Goal: Task Accomplishment & Management: Use online tool/utility

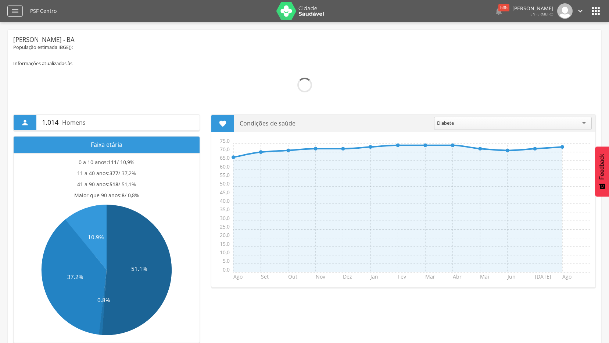
click at [12, 6] on div "" at bounding box center [14, 11] width 15 height 11
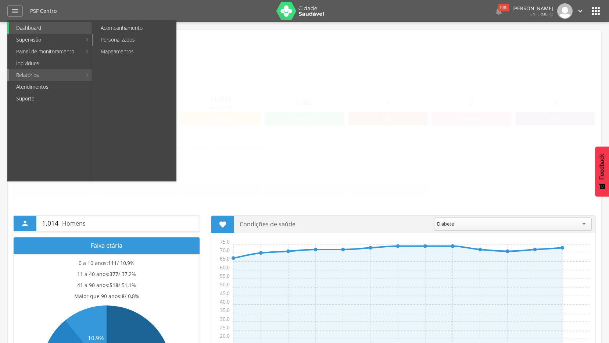
click at [127, 39] on link "Personalizados" at bounding box center [134, 40] width 83 height 12
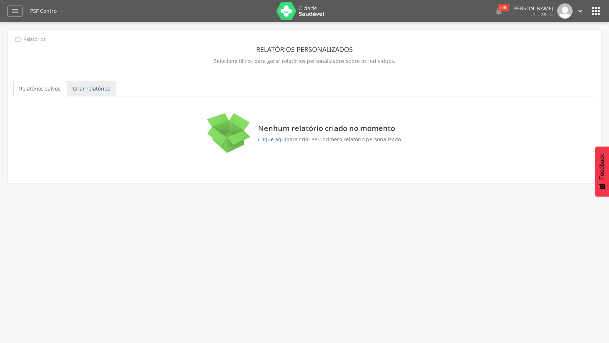
click at [92, 93] on link "Criar relatórios" at bounding box center [91, 88] width 49 height 15
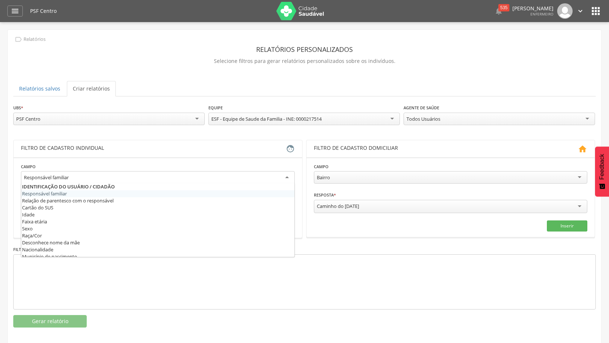
click at [177, 181] on div "Responsável familiar" at bounding box center [158, 177] width 274 height 13
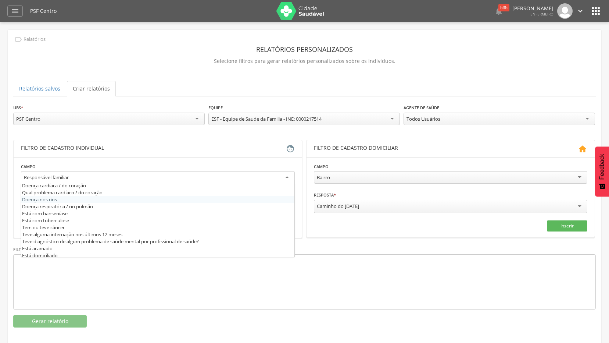
scroll to position [294, 0]
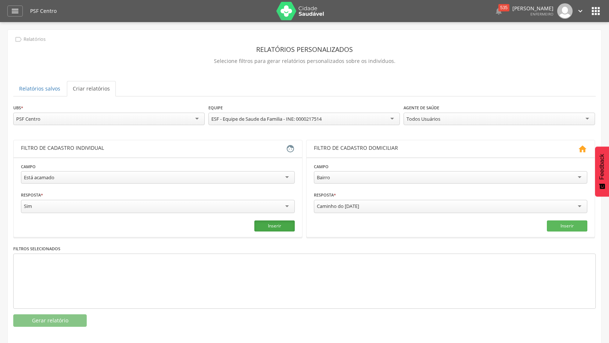
click at [281, 227] on button "Inserir" at bounding box center [275, 225] width 40 height 11
click at [581, 121] on div "Todos Usuários" at bounding box center [500, 119] width 192 height 13
click at [58, 314] on button "Gerar relatório" at bounding box center [50, 320] width 74 height 13
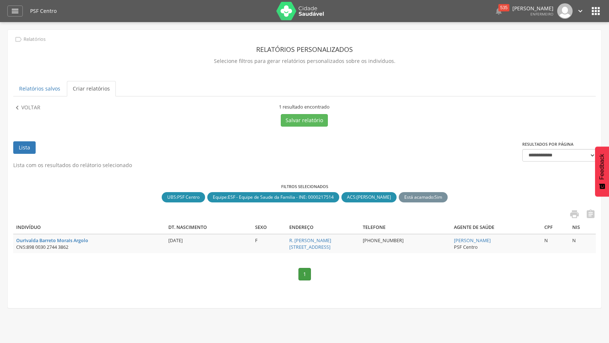
click at [32, 102] on div "**********" at bounding box center [305, 161] width 594 height 263
click at [32, 107] on p "Voltar" at bounding box center [30, 108] width 19 height 8
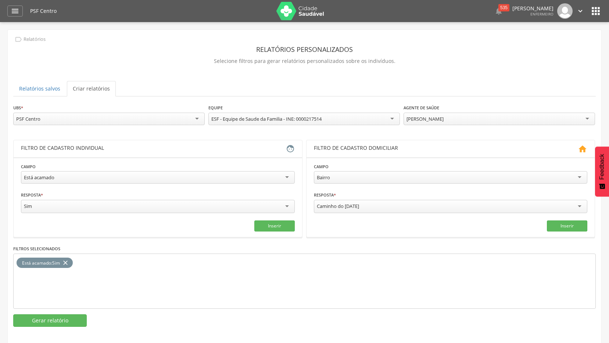
click at [287, 183] on div "Está acamado Responsável familiar Relação de parentesco com o responsável Cartã…" at bounding box center [158, 178] width 274 height 14
click at [275, 224] on button "Inserir" at bounding box center [275, 225] width 40 height 11
click at [65, 262] on icon "close" at bounding box center [65, 262] width 7 height 11
click at [65, 321] on button "Gerar relatório" at bounding box center [50, 320] width 74 height 13
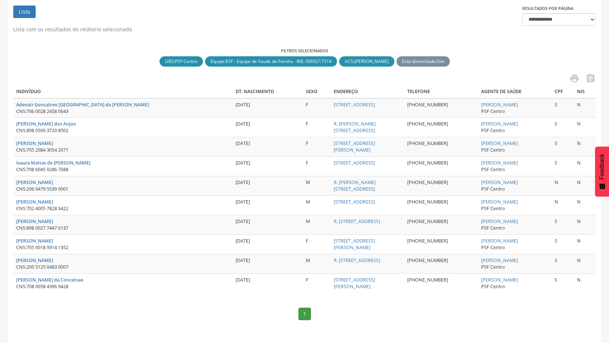
scroll to position [141, 0]
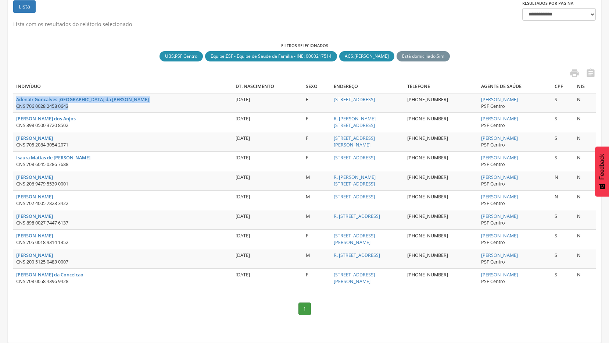
drag, startPoint x: 13, startPoint y: 99, endPoint x: 87, endPoint y: 107, distance: 74.0
click at [87, 107] on td "Adenair Goncalves [GEOGRAPHIC_DATA] da Silva CNS: 706 0028 2458 0643" at bounding box center [123, 102] width 220 height 19
copy td "Adenair Goncalves [GEOGRAPHIC_DATA] da Silva CNS: 706 0028 2458 0643"
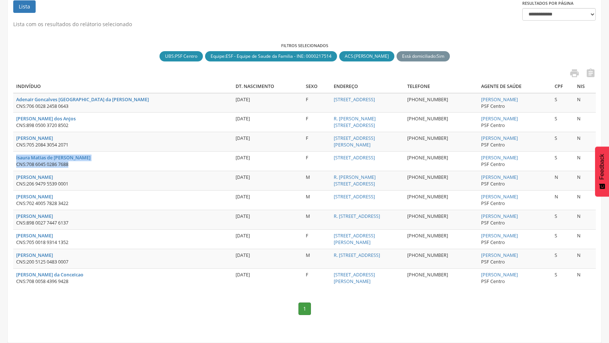
drag, startPoint x: 14, startPoint y: 157, endPoint x: 85, endPoint y: 163, distance: 71.3
click at [85, 163] on td "[PERSON_NAME] de [PERSON_NAME] CNS: 708 6045 0286 7688" at bounding box center [123, 161] width 220 height 19
copy td "[PERSON_NAME] de [PERSON_NAME] CNS: 708 6045 0286 7688"
click at [66, 71] on div " " at bounding box center [304, 74] width 583 height 12
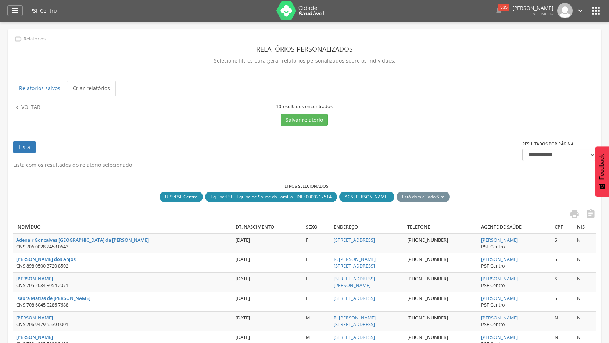
scroll to position [0, 0]
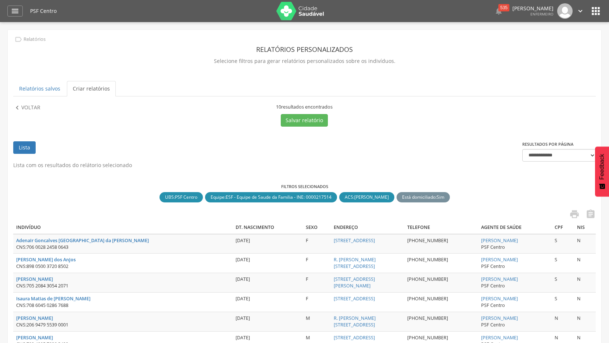
click at [580, 11] on icon "" at bounding box center [581, 11] width 8 height 8
click at [541, 42] on link "Sair" at bounding box center [555, 42] width 58 height 9
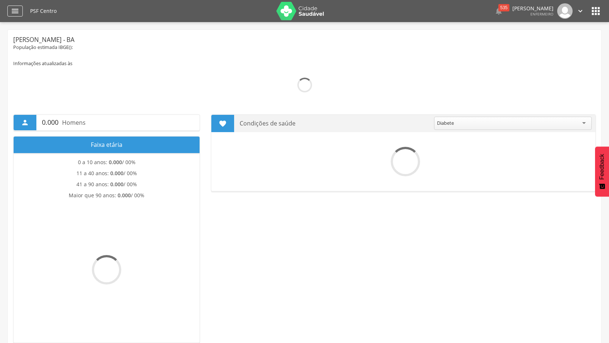
click at [15, 13] on icon "" at bounding box center [15, 11] width 9 height 9
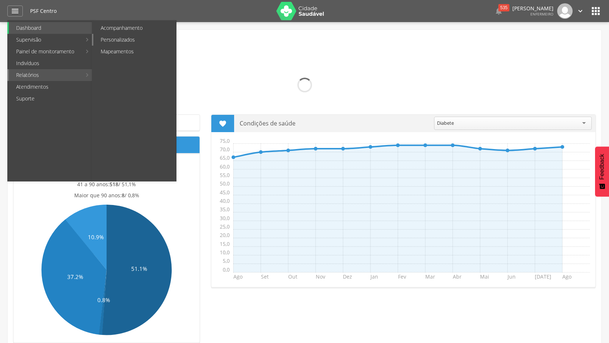
click at [142, 39] on link "Personalizados" at bounding box center [134, 40] width 83 height 12
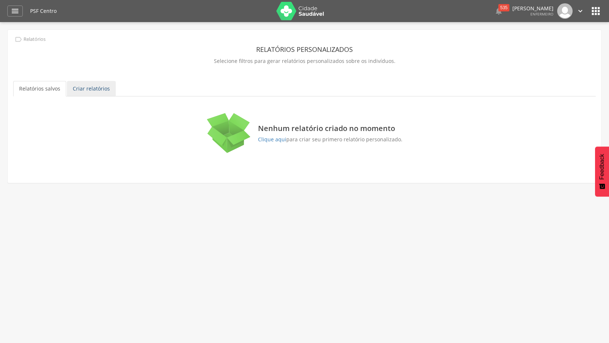
click at [92, 88] on link "Criar relatórios" at bounding box center [91, 88] width 49 height 15
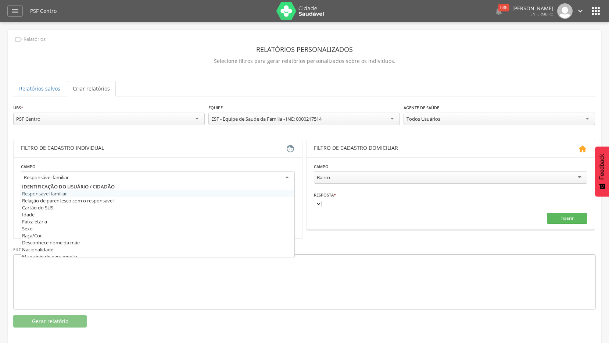
click at [281, 182] on div "Responsável familiar" at bounding box center [158, 177] width 274 height 13
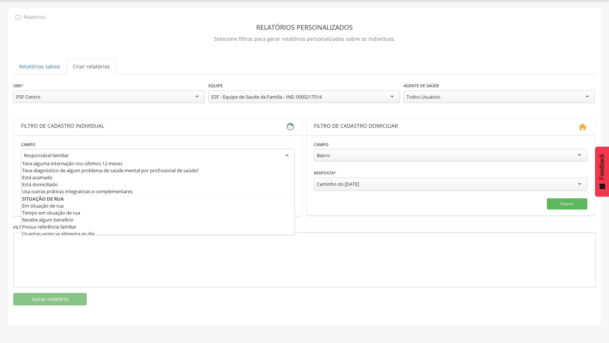
scroll to position [331, 0]
click at [283, 157] on div "Está acamado" at bounding box center [158, 155] width 274 height 13
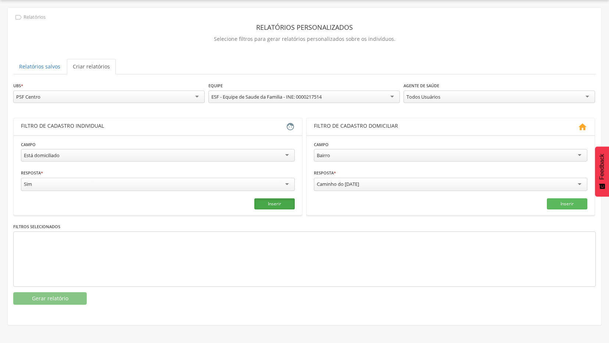
click at [285, 205] on button "Inserir" at bounding box center [275, 203] width 40 height 11
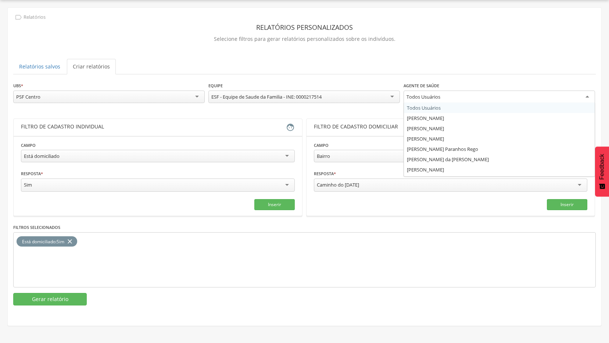
click at [586, 91] on div "Todos Usuários" at bounding box center [500, 96] width 192 height 13
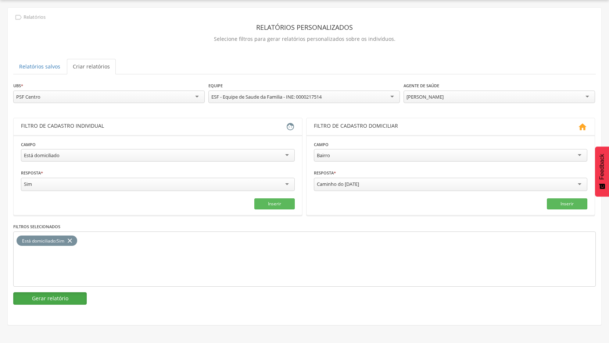
click at [75, 299] on button "Gerar relatório" at bounding box center [50, 298] width 74 height 13
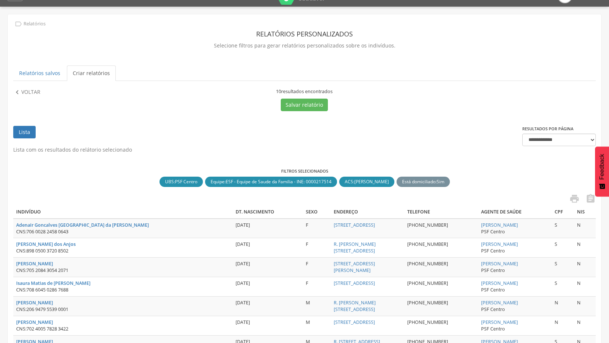
scroll to position [0, 0]
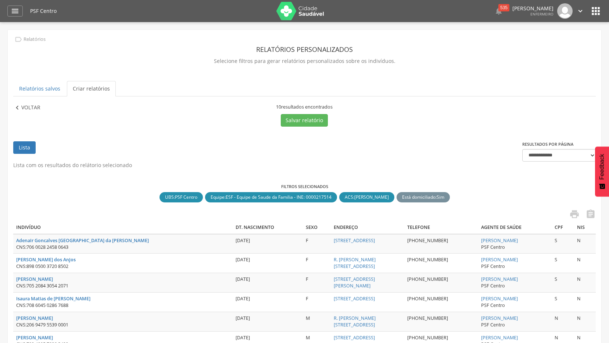
click at [35, 105] on p "Voltar" at bounding box center [30, 108] width 19 height 8
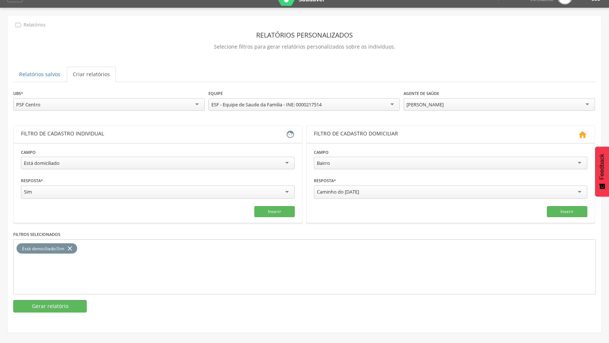
scroll to position [22, 0]
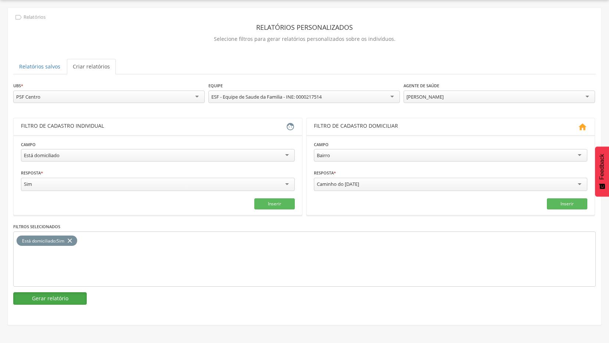
click at [71, 294] on button "Gerar relatório" at bounding box center [50, 298] width 74 height 13
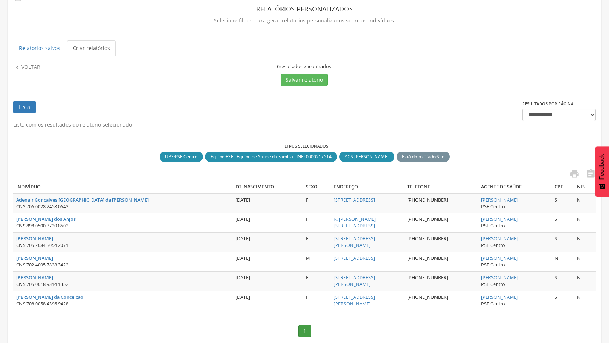
scroll to position [63, 0]
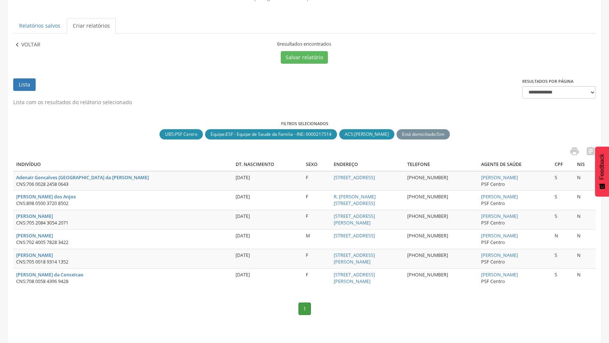
click at [31, 46] on p "Voltar" at bounding box center [30, 45] width 19 height 8
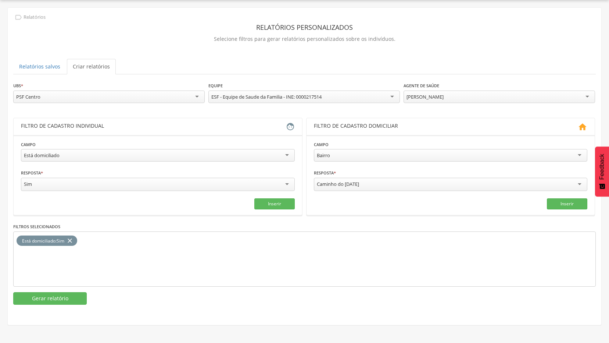
scroll to position [22, 0]
click at [54, 296] on button "Gerar relatório" at bounding box center [50, 298] width 74 height 13
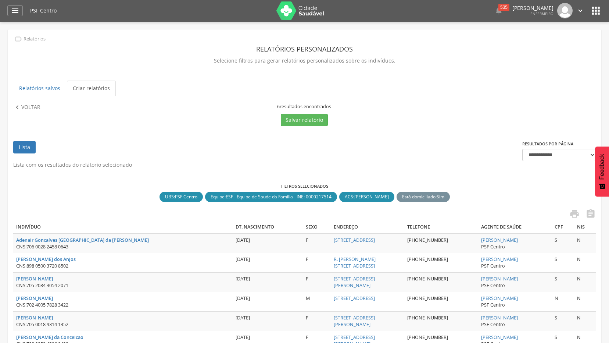
scroll to position [0, 0]
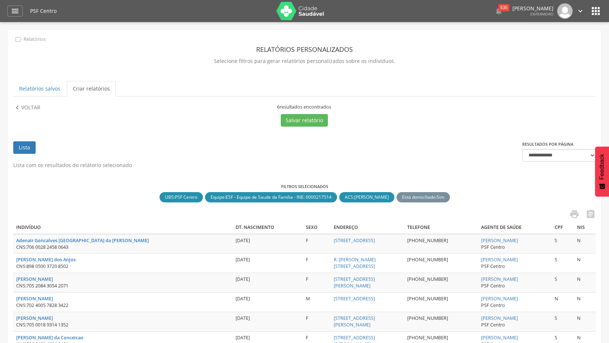
click at [584, 8] on icon "" at bounding box center [581, 11] width 8 height 8
click at [547, 40] on link "Sair" at bounding box center [555, 42] width 58 height 9
